Goal: Task Accomplishment & Management: Complete application form

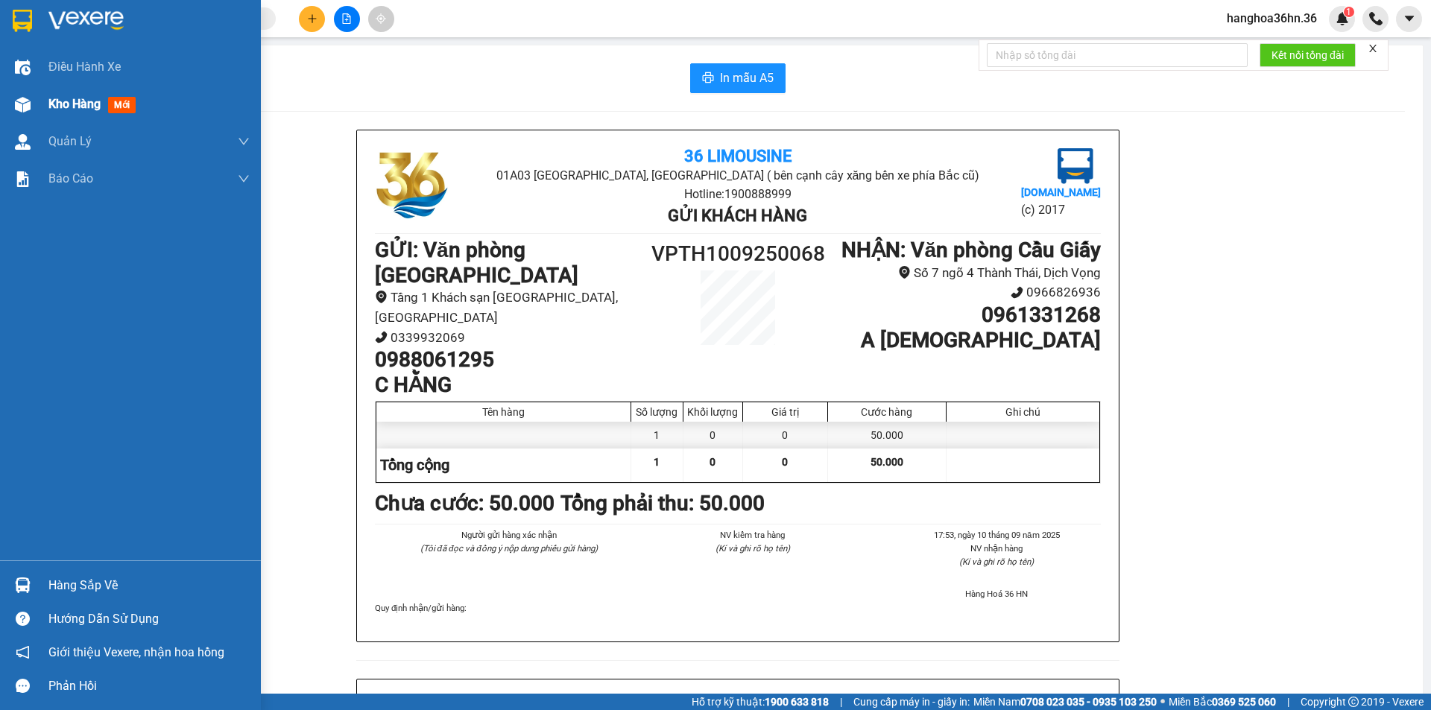
click at [98, 108] on span "Kho hàng" at bounding box center [74, 104] width 52 height 14
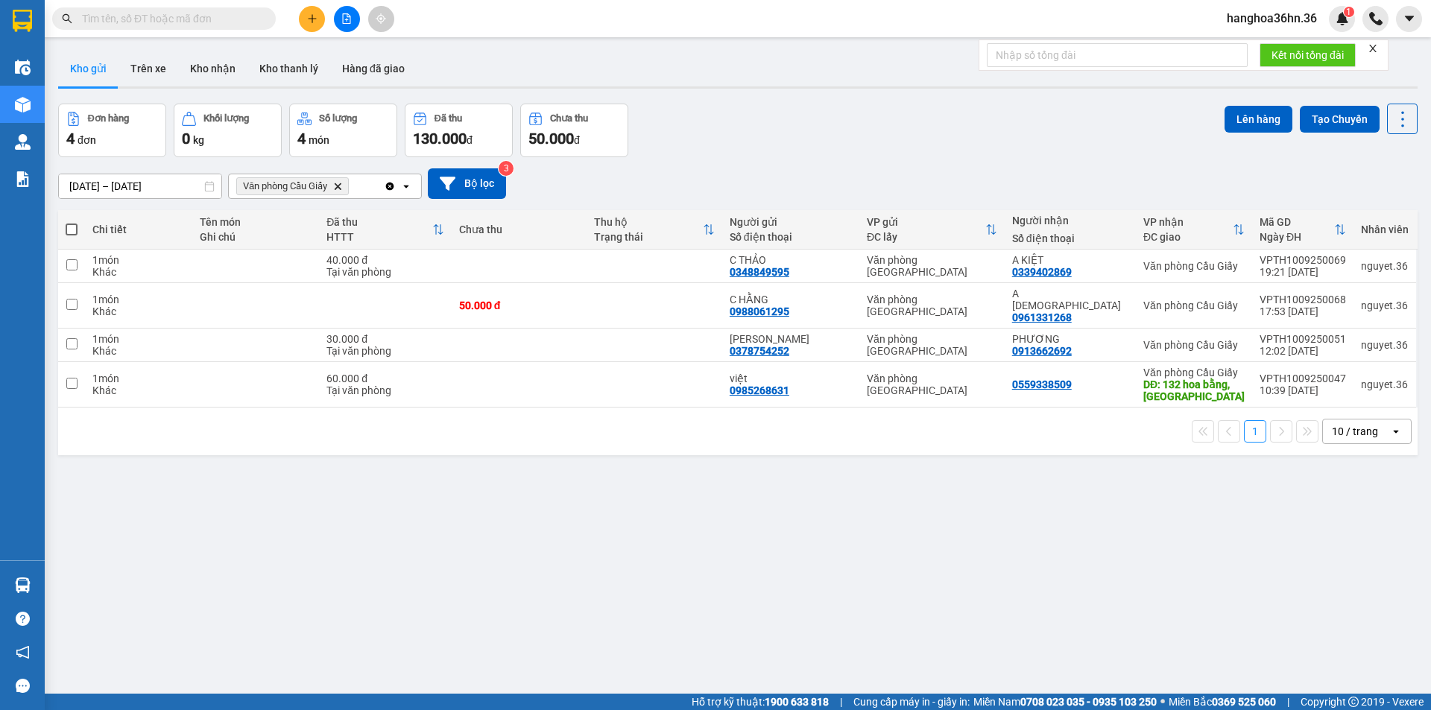
click at [388, 186] on icon "Clear all" at bounding box center [390, 186] width 8 height 8
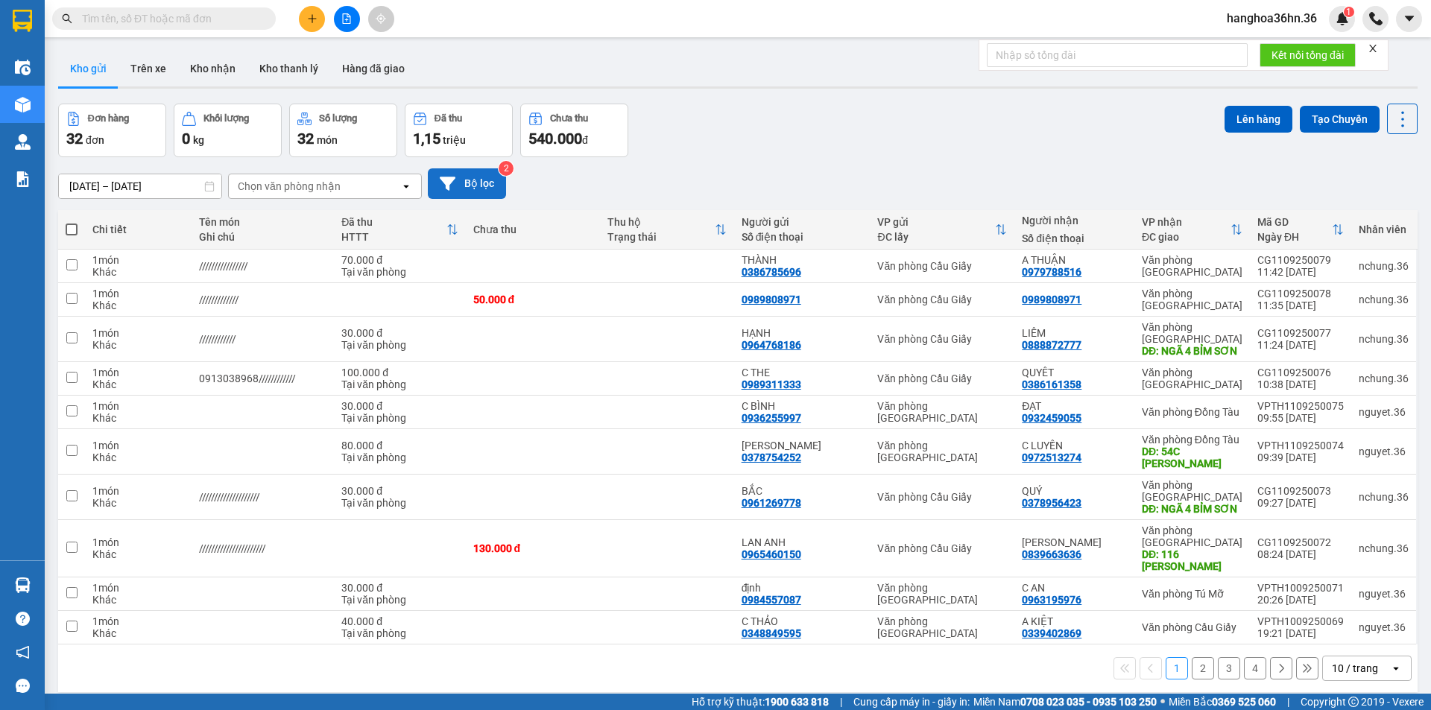
click at [498, 192] on button "Bộ lọc" at bounding box center [467, 183] width 78 height 31
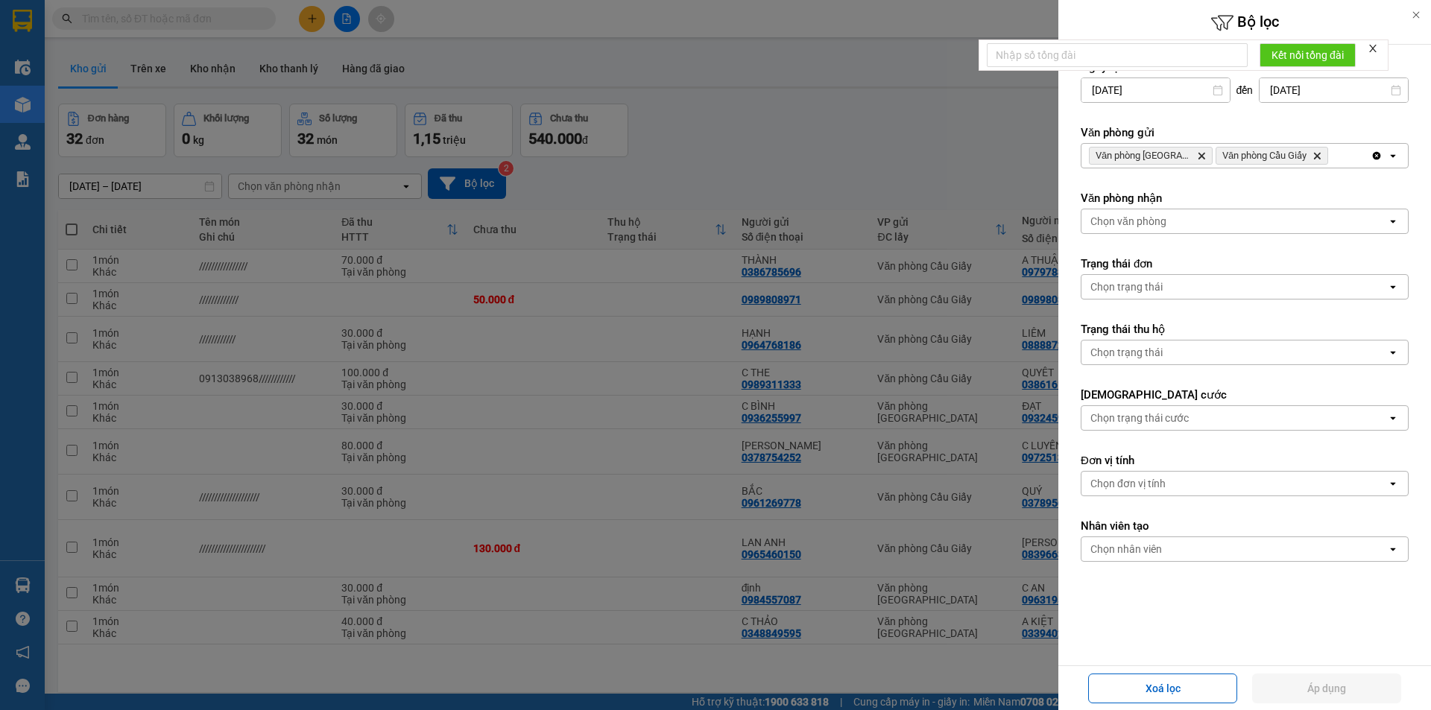
click at [927, 157] on div at bounding box center [715, 355] width 1431 height 710
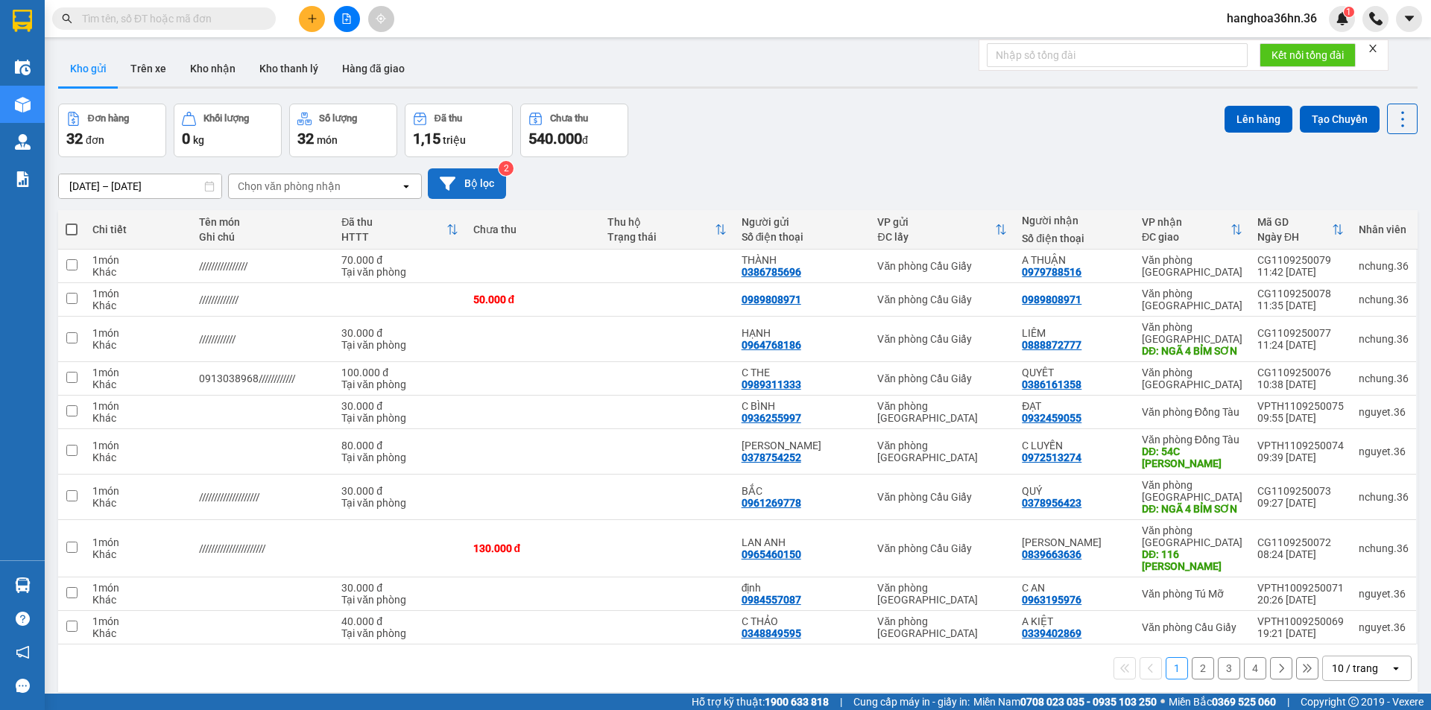
click at [479, 176] on button "Bộ lọc" at bounding box center [467, 183] width 78 height 31
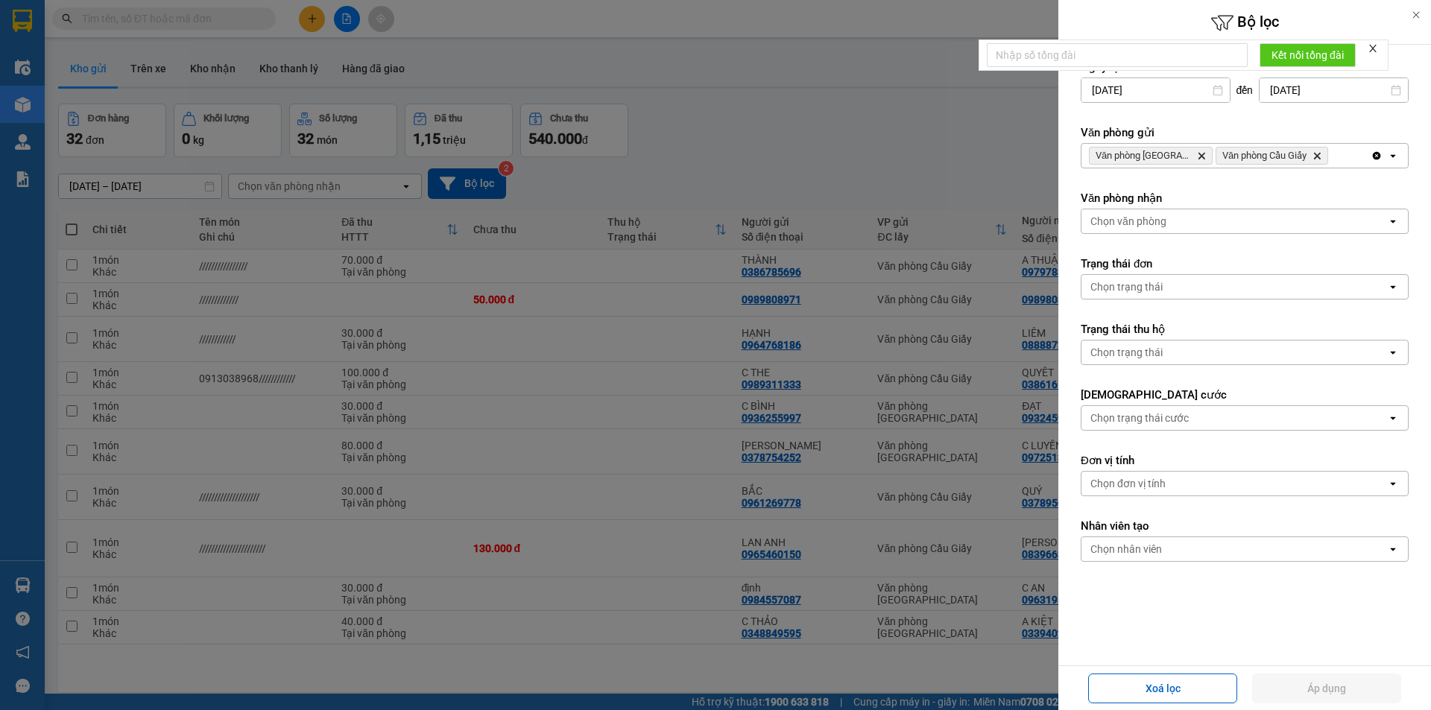
click at [1373, 157] on icon "Clear all" at bounding box center [1377, 156] width 8 height 8
click at [1345, 690] on button "Áp dụng" at bounding box center [1326, 689] width 149 height 30
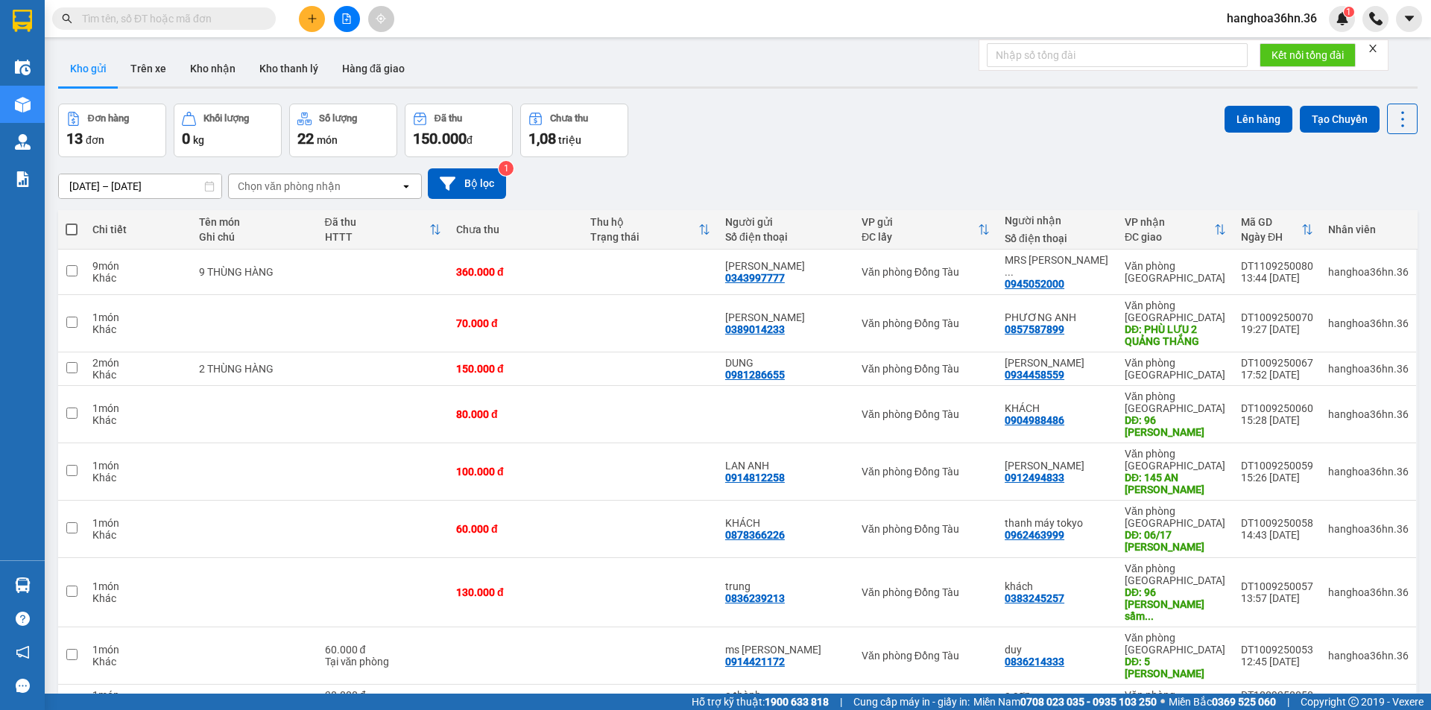
click at [315, 19] on icon "plus" at bounding box center [312, 18] width 10 height 10
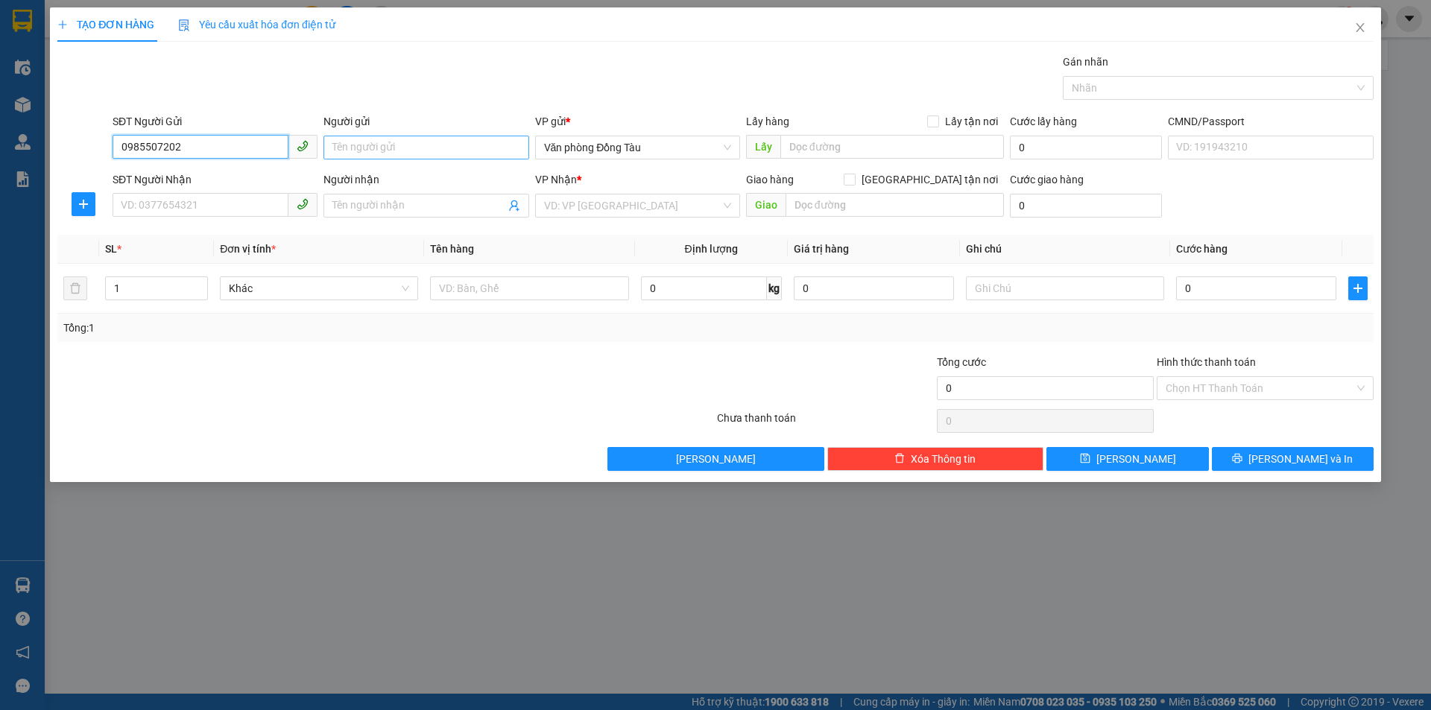
type input "0985507202"
click at [377, 147] on input "Người gửi" at bounding box center [426, 148] width 205 height 24
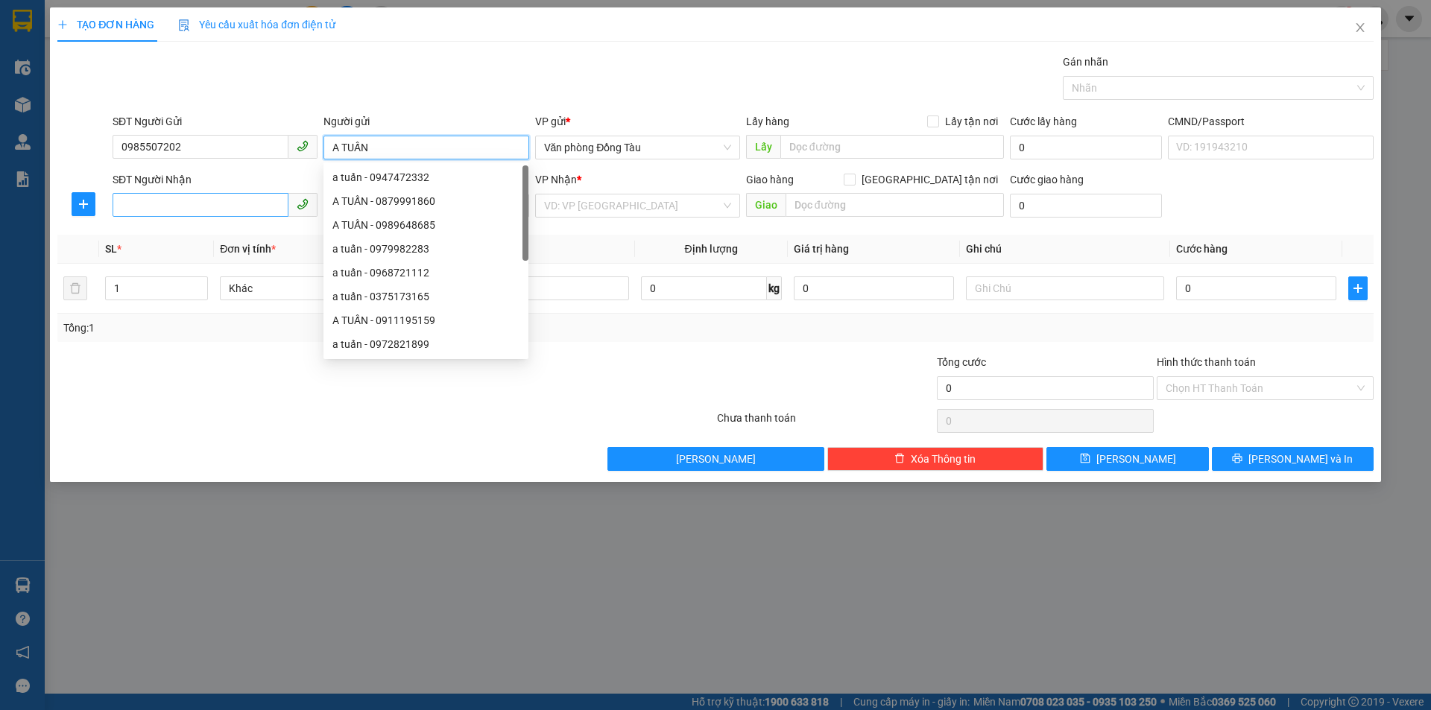
type input "A TUẤN"
click at [190, 198] on input "SĐT Người Nhận" at bounding box center [201, 205] width 176 height 24
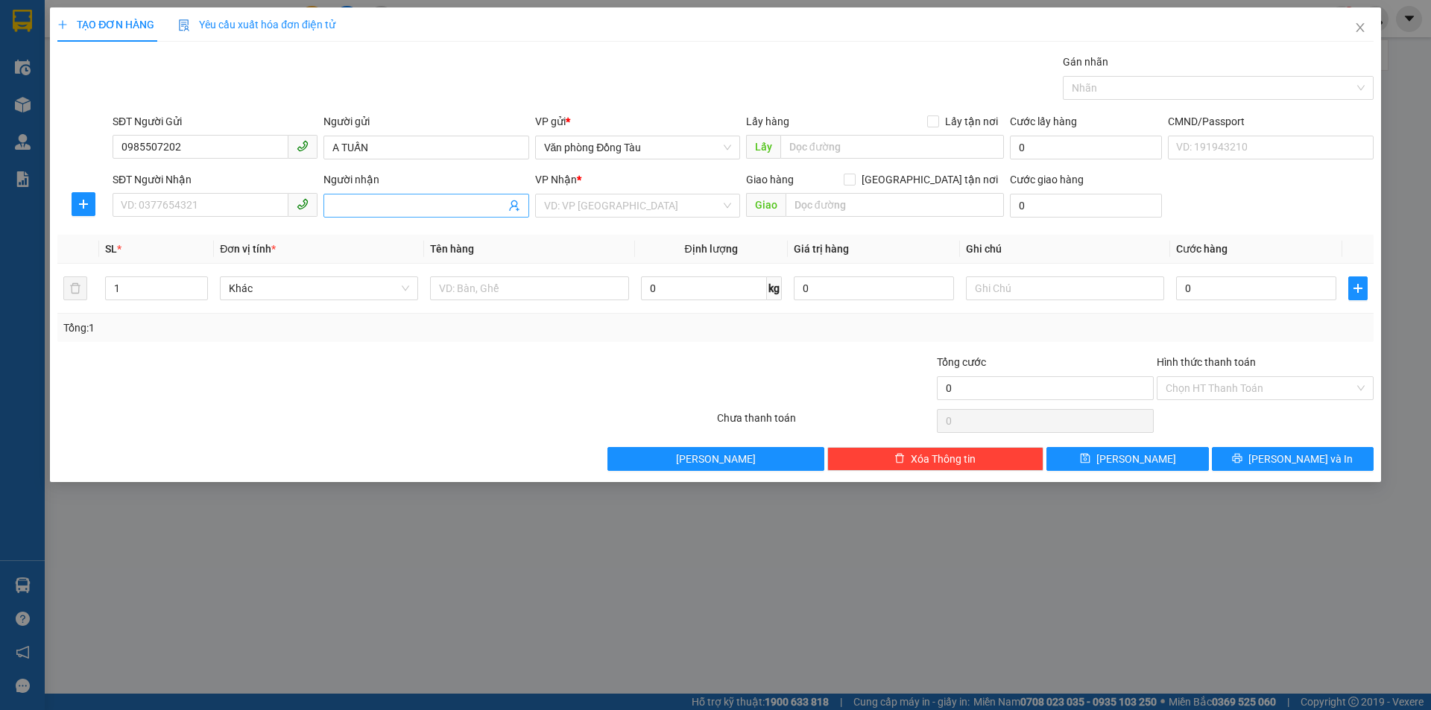
click at [350, 204] on input "Người nhận" at bounding box center [418, 206] width 172 height 16
type input "[PERSON_NAME]"
click at [584, 204] on input "search" at bounding box center [632, 206] width 177 height 22
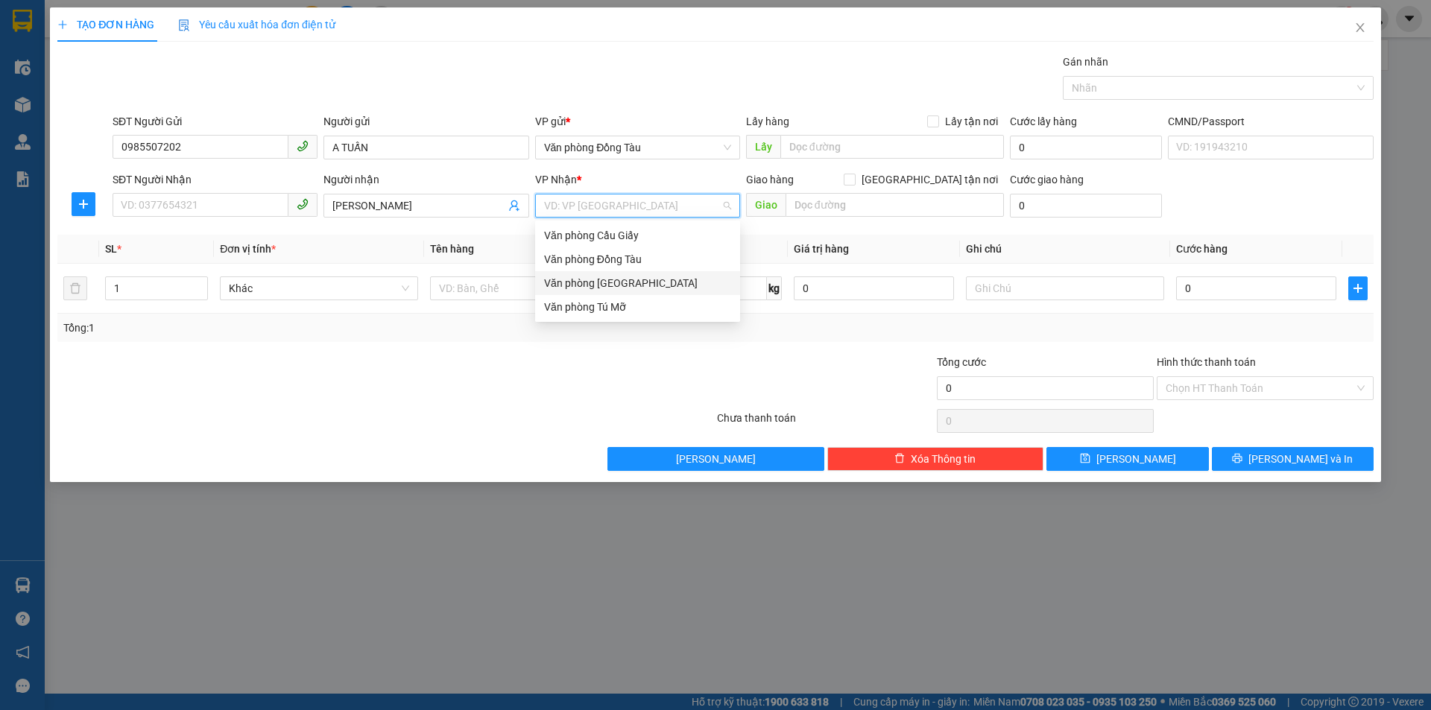
click at [632, 288] on div "Văn phòng [GEOGRAPHIC_DATA]" at bounding box center [637, 283] width 187 height 16
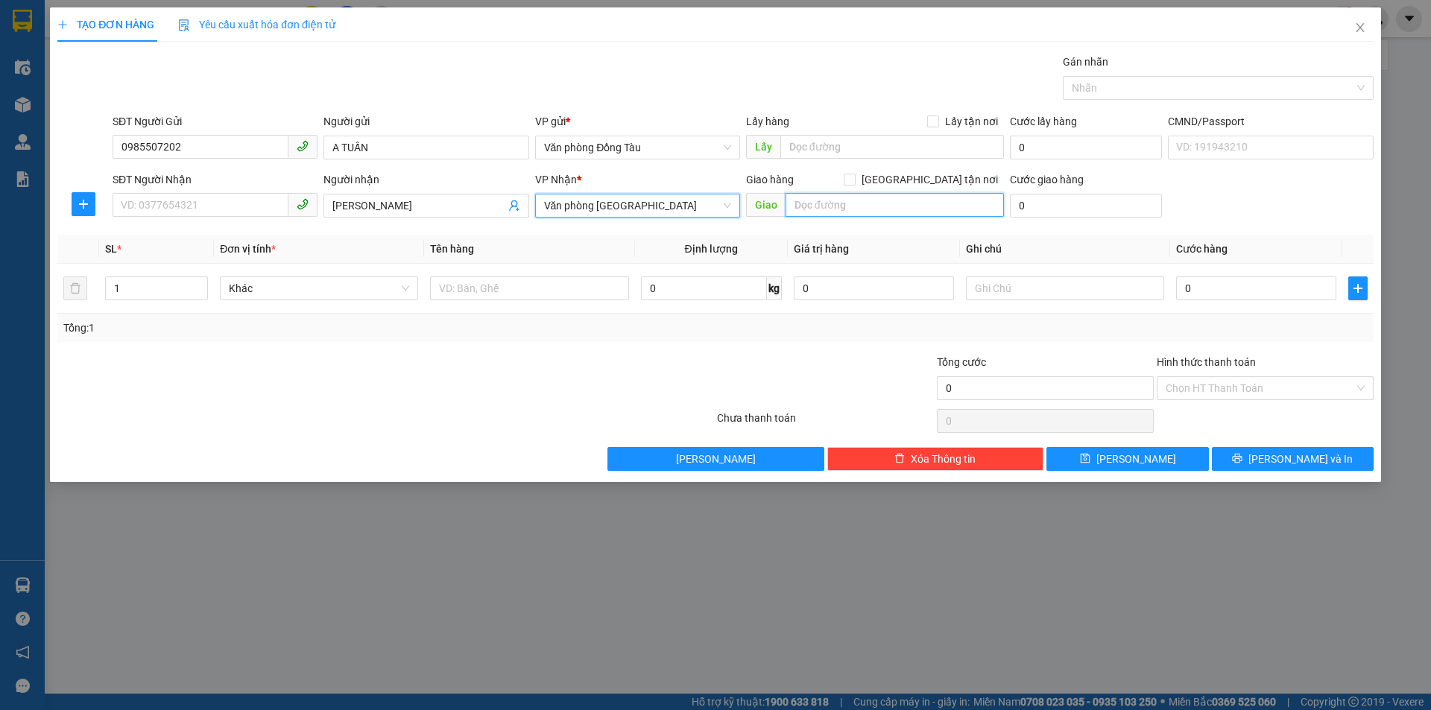
click at [830, 202] on input "text" at bounding box center [895, 205] width 218 height 24
type input "HH15-03 VINHOME STARCITY"
click at [219, 204] on input "SĐT Người Nhận" at bounding box center [201, 205] width 176 height 24
type input "0858588697"
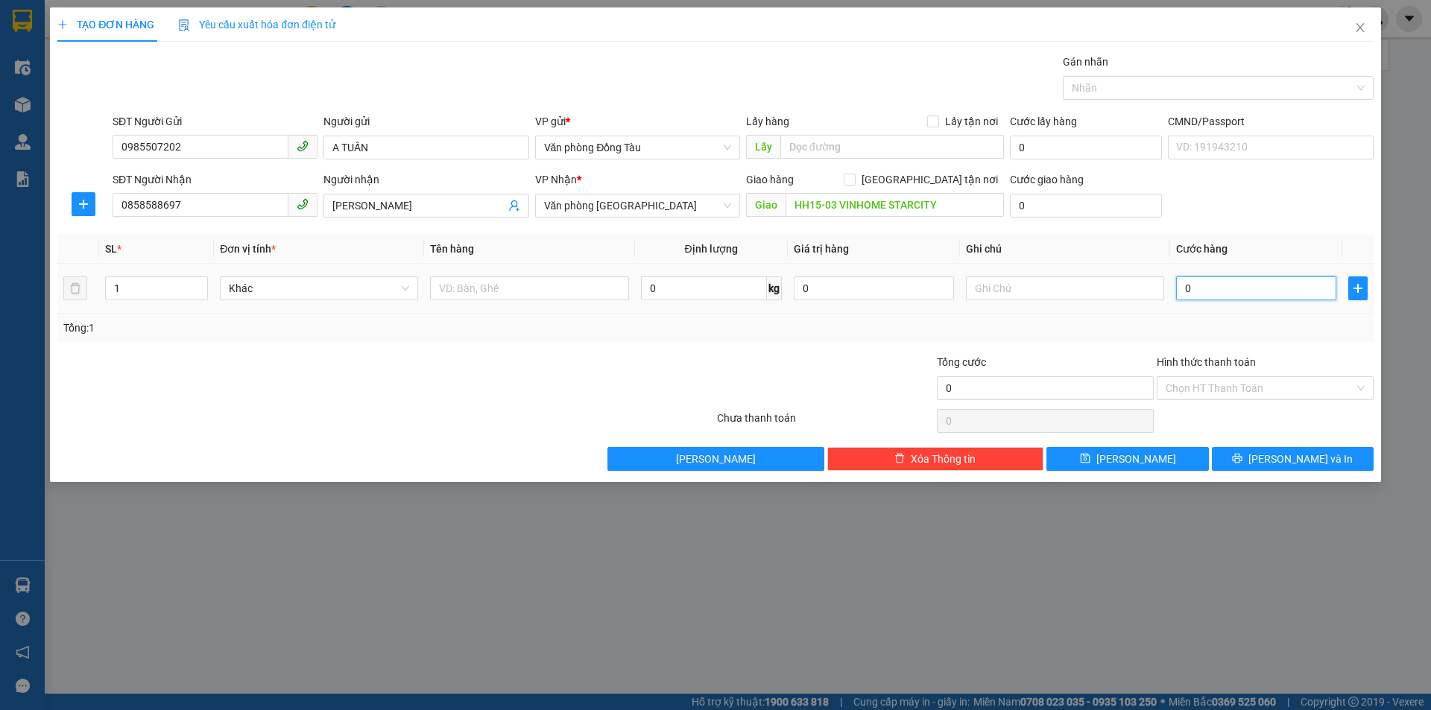
click at [1229, 288] on input "0" at bounding box center [1256, 289] width 160 height 24
type input "1"
type input "10"
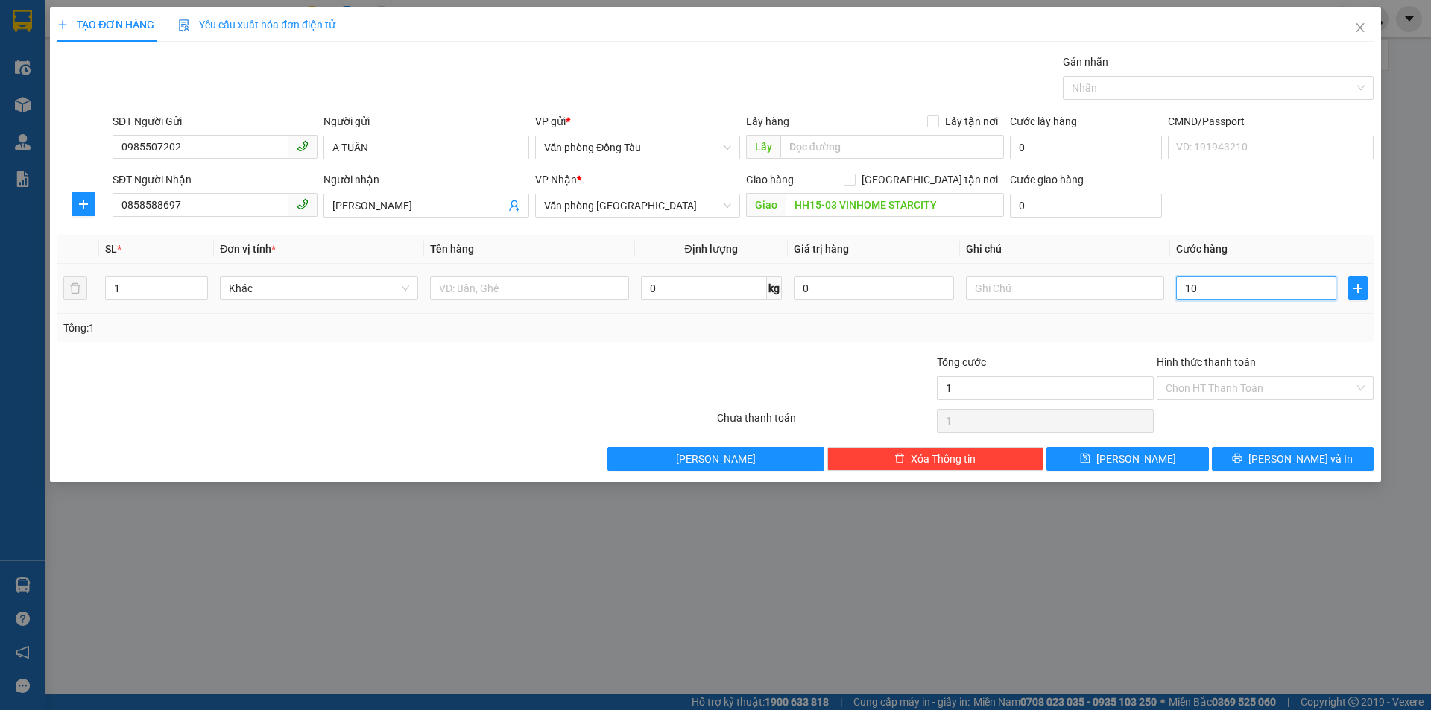
type input "10"
type input "100"
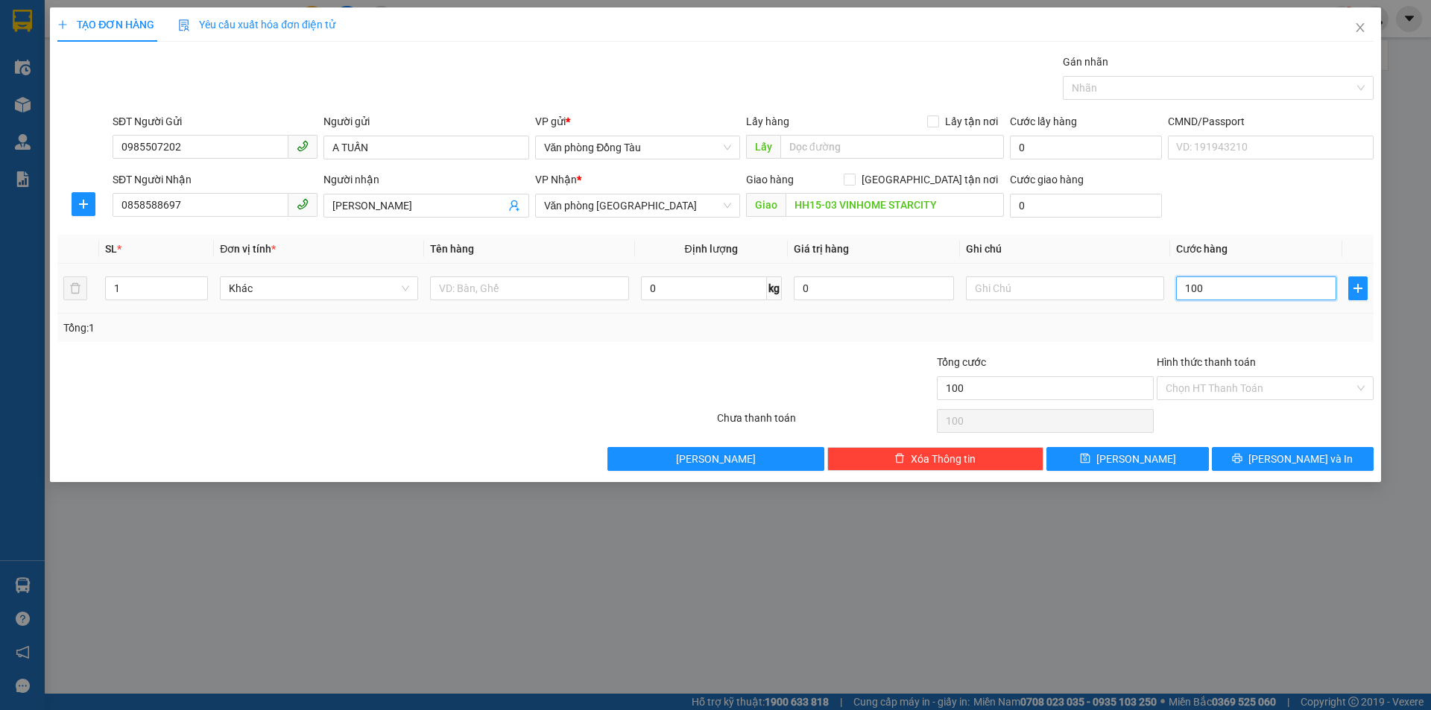
type input "1.000"
type input "10.000"
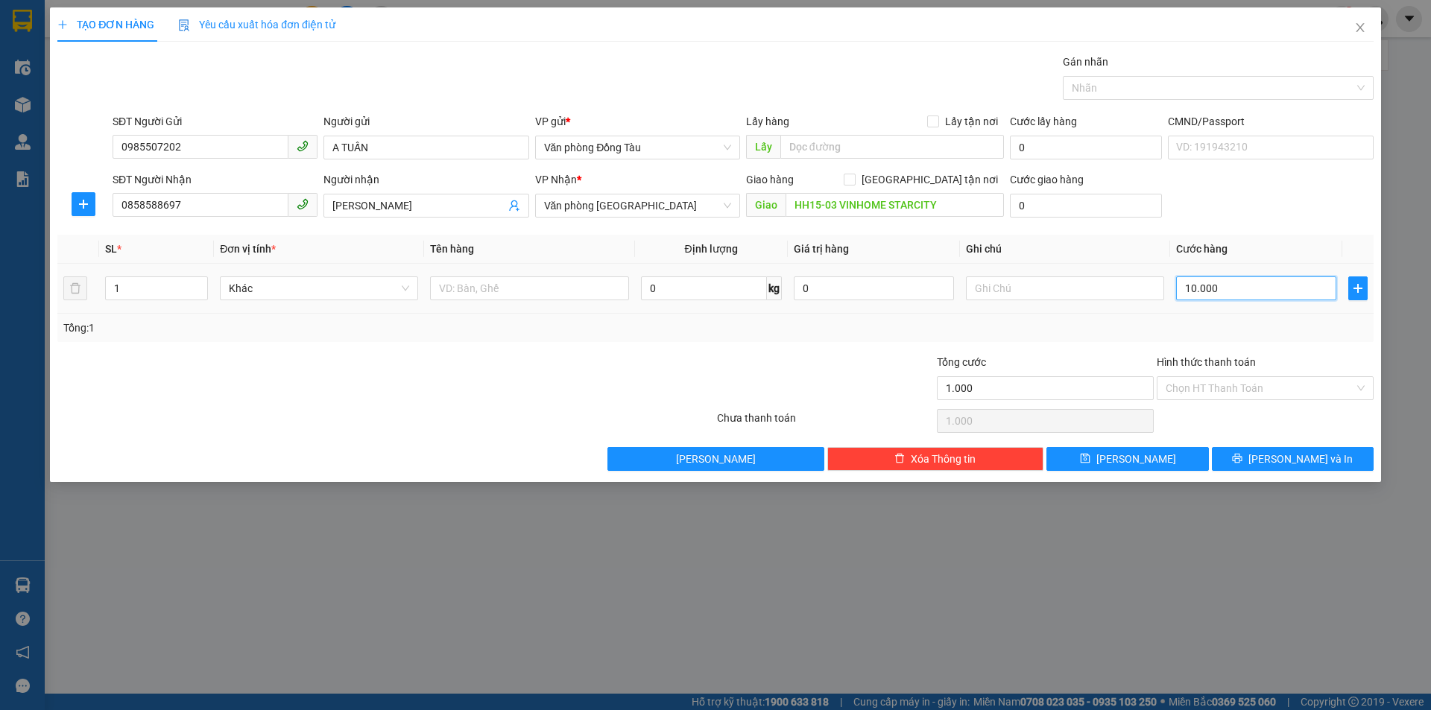
type input "10.000"
type input "100.000"
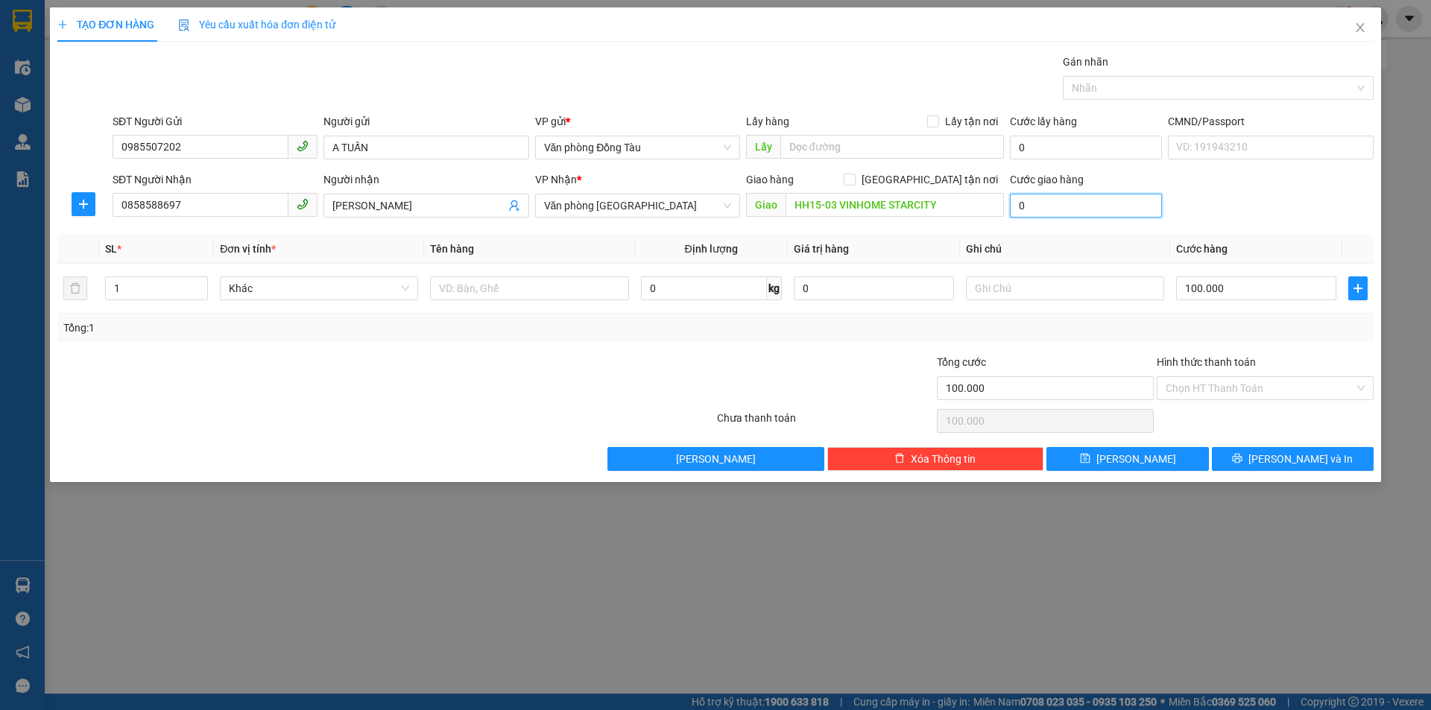
click at [1048, 211] on input "0" at bounding box center [1086, 206] width 152 height 24
type input "4"
type input "100.004"
type input "40"
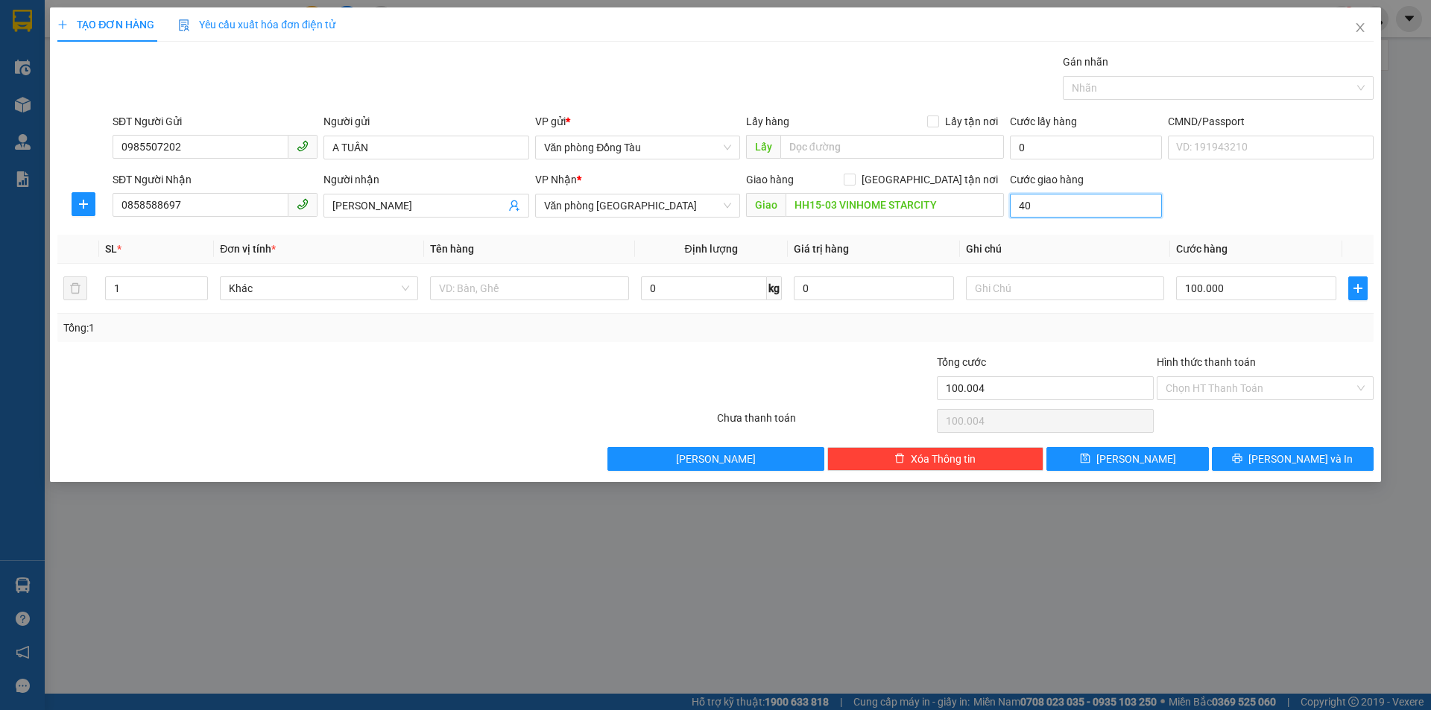
type input "100.040"
type input "400"
type input "100.400"
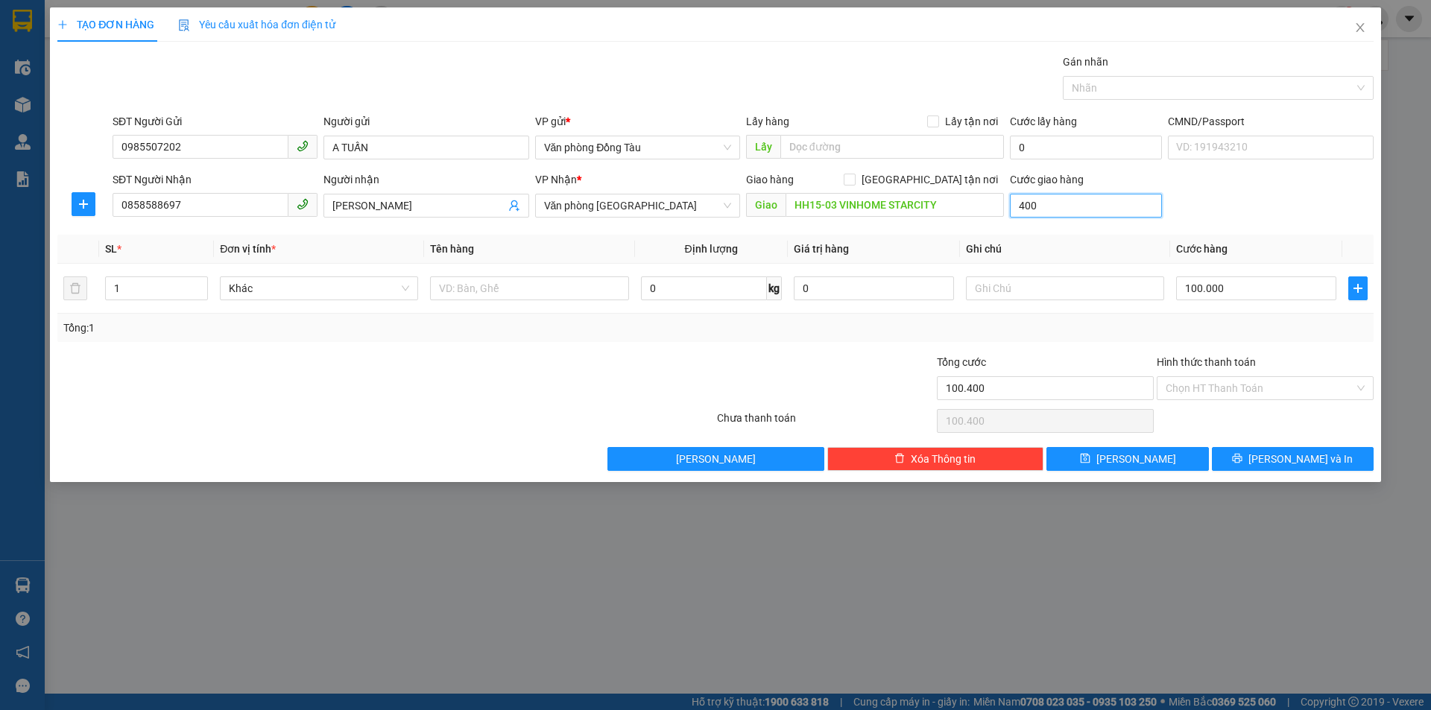
type input "4.000"
type input "104.000"
type input "40.000"
type input "140.000"
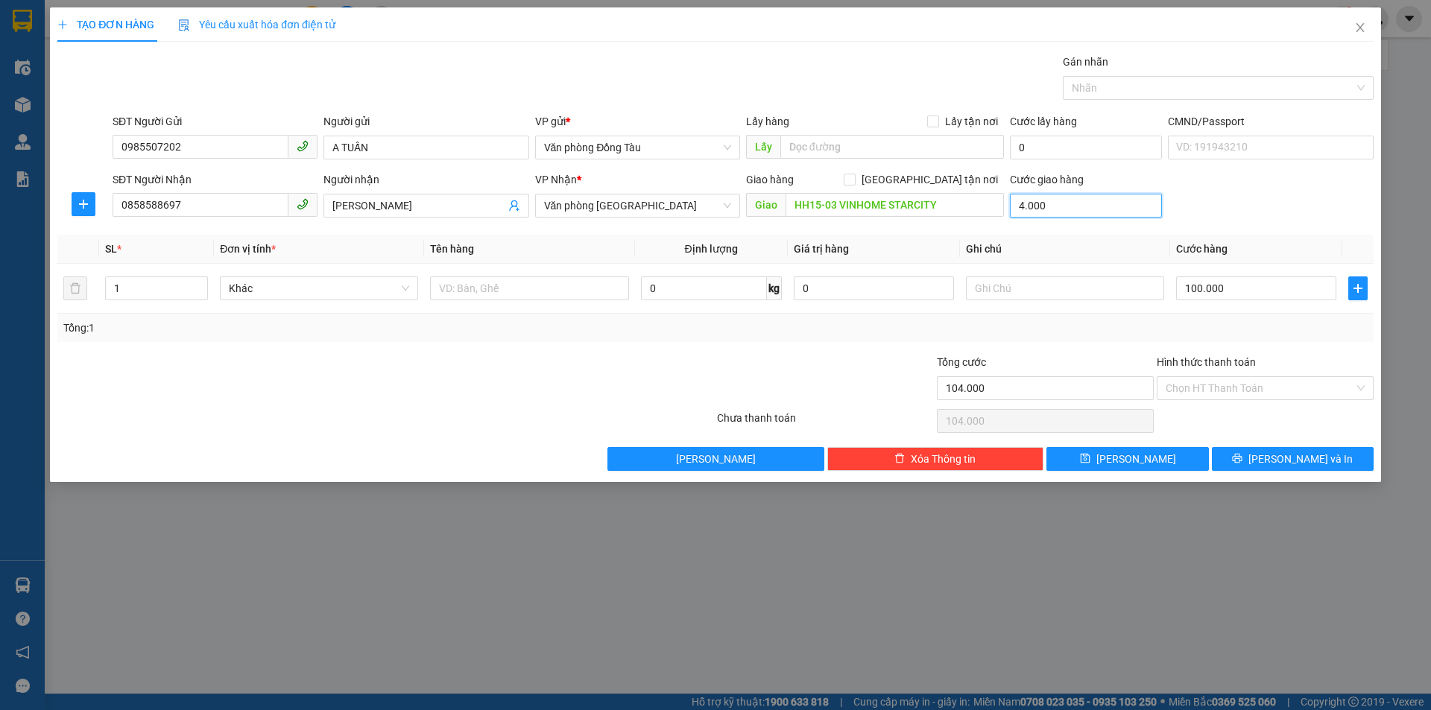
type input "140.000"
type input "40.000"
click at [1304, 465] on span "[PERSON_NAME] và In" at bounding box center [1301, 459] width 104 height 16
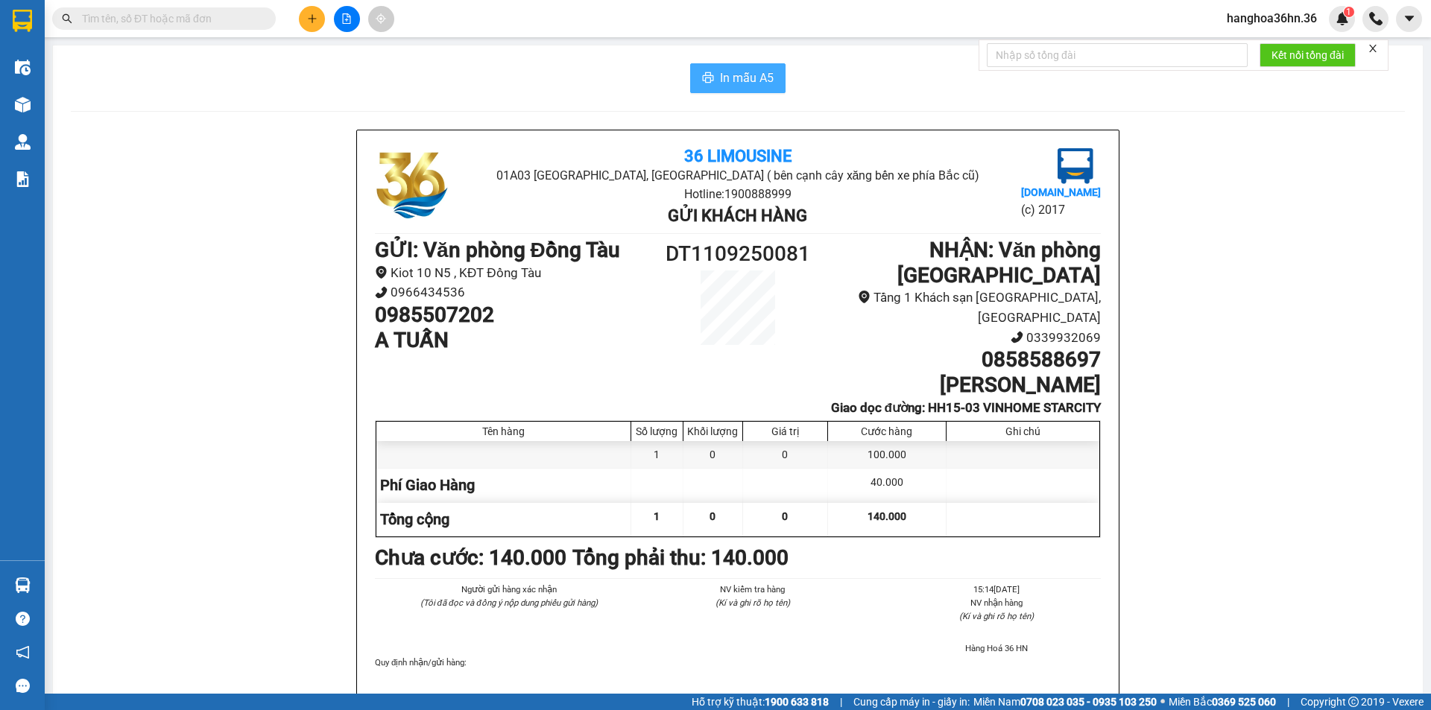
click at [718, 89] on button "In mẫu A5" at bounding box center [737, 78] width 95 height 30
click at [728, 86] on span "In mẫu A5" at bounding box center [747, 78] width 54 height 19
